Goal: Task Accomplishment & Management: Use online tool/utility

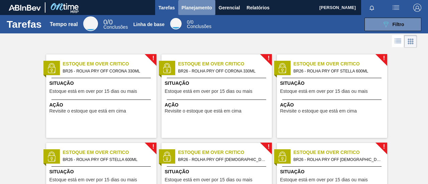
click at [183, 7] on font "Planejamento" at bounding box center [197, 7] width 30 height 5
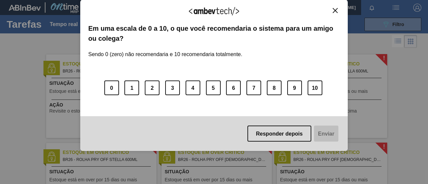
drag, startPoint x: 338, startPoint y: 11, endPoint x: 334, endPoint y: 11, distance: 4.0
click at [338, 11] on button "Fechar" at bounding box center [335, 11] width 9 height 6
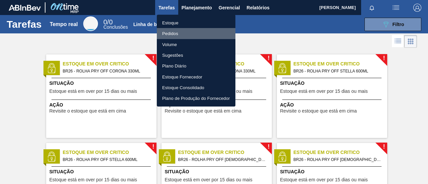
click at [175, 30] on font "Pedidos" at bounding box center [170, 33] width 16 height 7
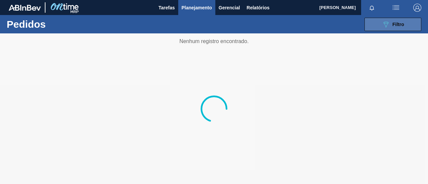
click at [393, 19] on button "089F7B8B-B2A5-4AFE-B5C0-19BA573D28AC Filtro" at bounding box center [392, 24] width 57 height 13
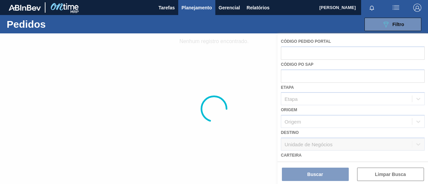
click at [299, 160] on div at bounding box center [214, 108] width 428 height 151
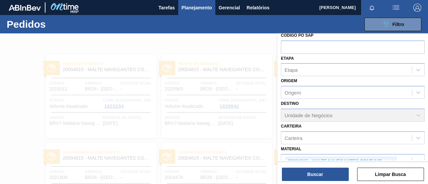
scroll to position [67, 0]
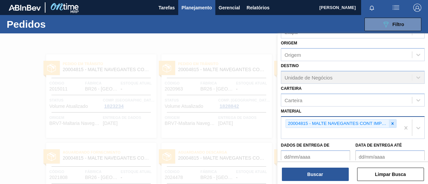
click at [392, 122] on icon at bounding box center [392, 123] width 5 height 5
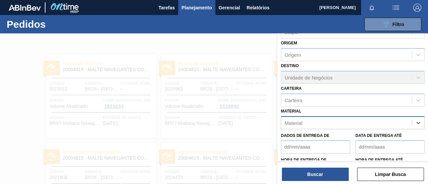
paste input "30019087"
type input "30019087"
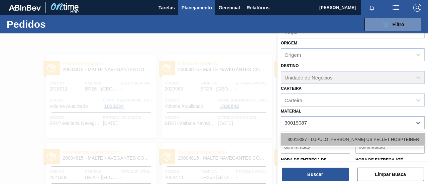
click at [325, 137] on font "30019087 - LUPULO [PERSON_NAME] US PELLET HOSPTEINER" at bounding box center [353, 139] width 132 height 5
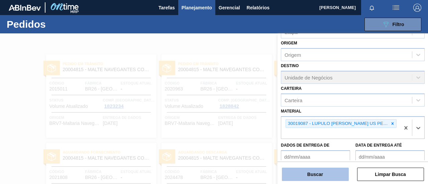
click at [318, 178] on button "Buscar" at bounding box center [315, 174] width 67 height 13
